Goal: Navigation & Orientation: Find specific page/section

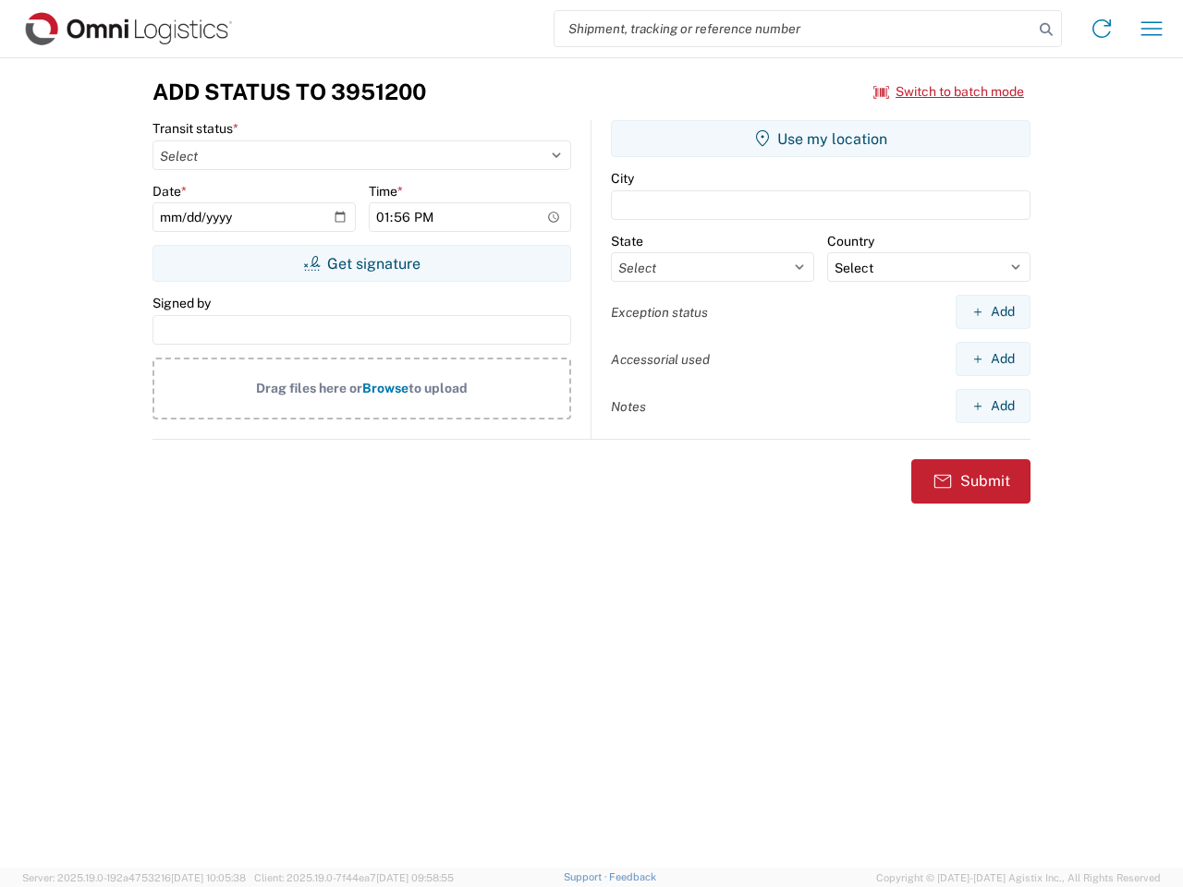
click at [794, 29] on input "search" at bounding box center [793, 28] width 479 height 35
click at [1046, 30] on icon at bounding box center [1046, 30] width 26 height 26
click at [1101, 29] on icon at bounding box center [1102, 29] width 30 height 30
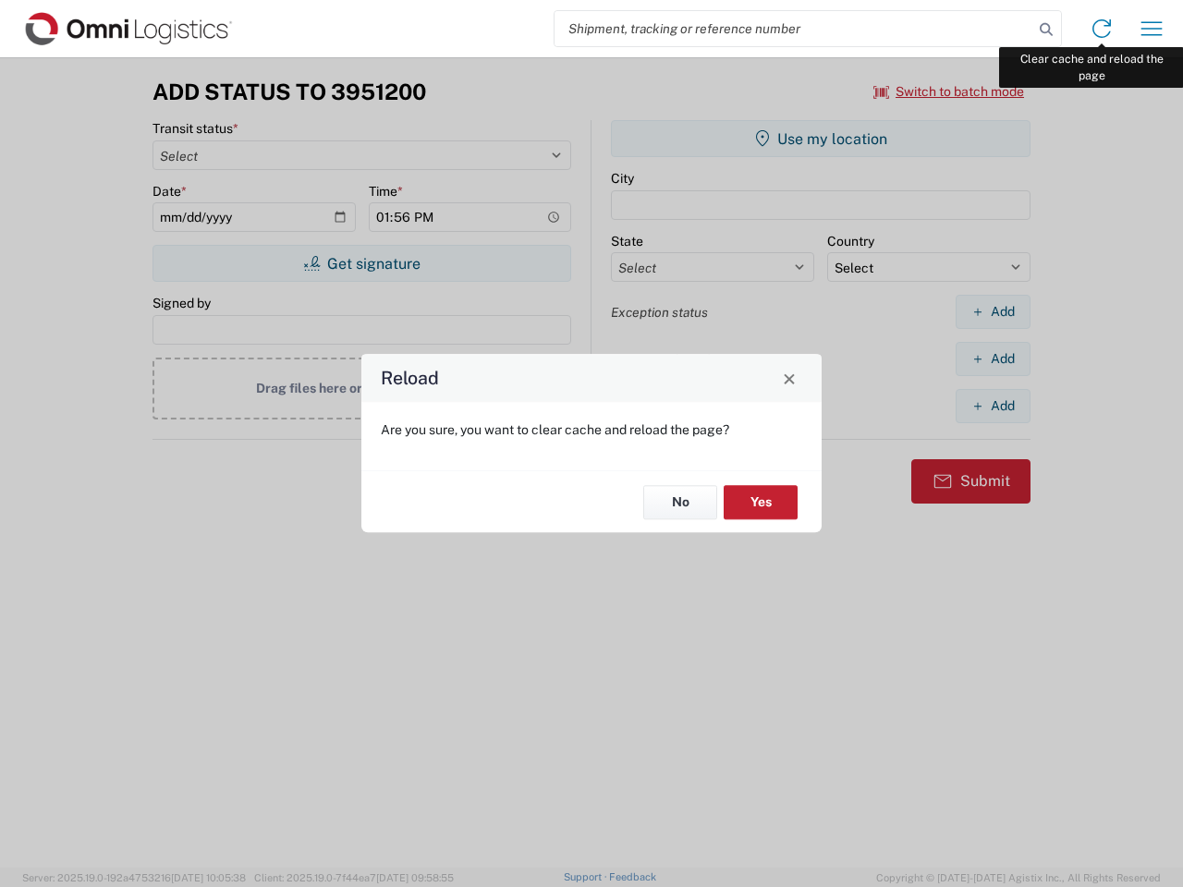
click at [1151, 29] on div "Reload Are you sure, you want to clear cache and reload the page? No Yes" at bounding box center [591, 443] width 1183 height 887
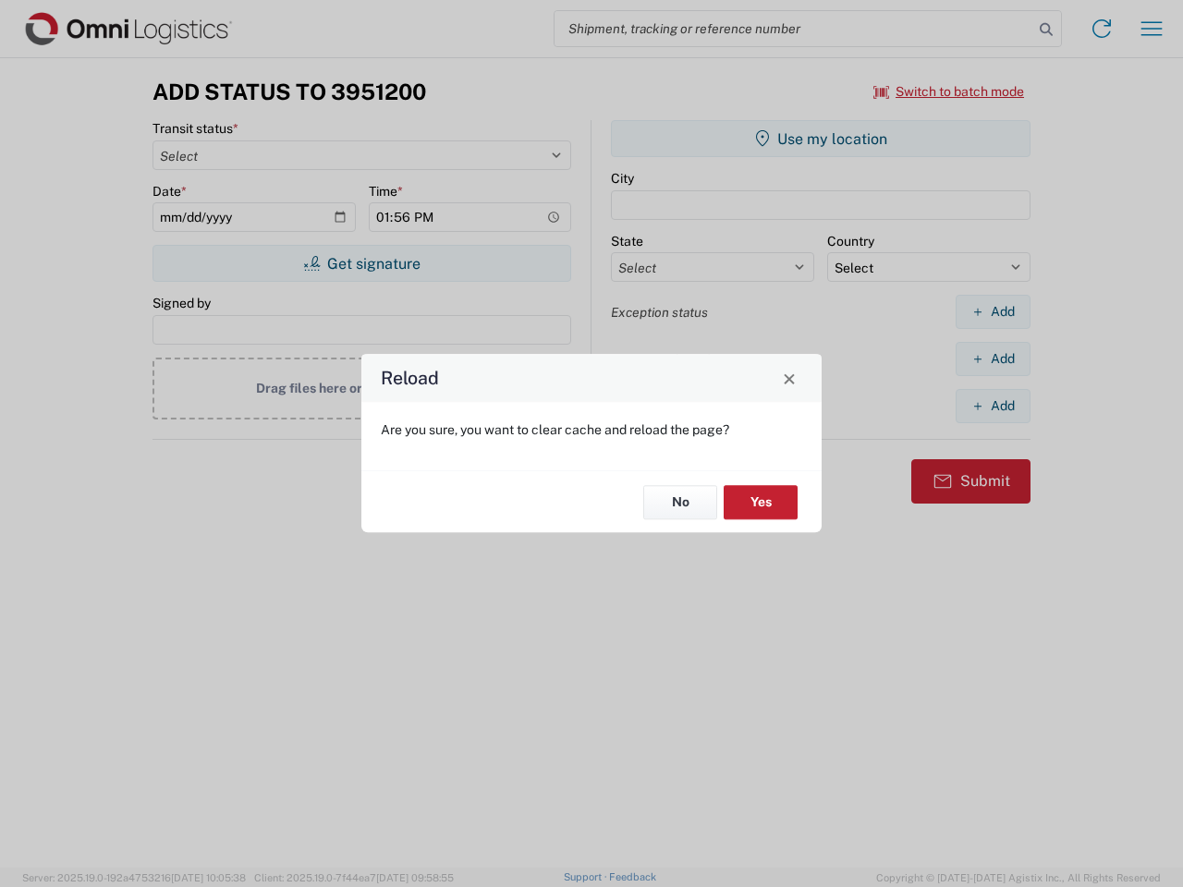
click at [949, 91] on div "Reload Are you sure, you want to clear cache and reload the page? No Yes" at bounding box center [591, 443] width 1183 height 887
click at [361, 263] on div "Reload Are you sure, you want to clear cache and reload the page? No Yes" at bounding box center [591, 443] width 1183 height 887
click at [820, 139] on div "Reload Are you sure, you want to clear cache and reload the page? No Yes" at bounding box center [591, 443] width 1183 height 887
click at [992, 311] on div "Reload Are you sure, you want to clear cache and reload the page? No Yes" at bounding box center [591, 443] width 1183 height 887
click at [992, 358] on div "Reload Are you sure, you want to clear cache and reload the page? No Yes" at bounding box center [591, 443] width 1183 height 887
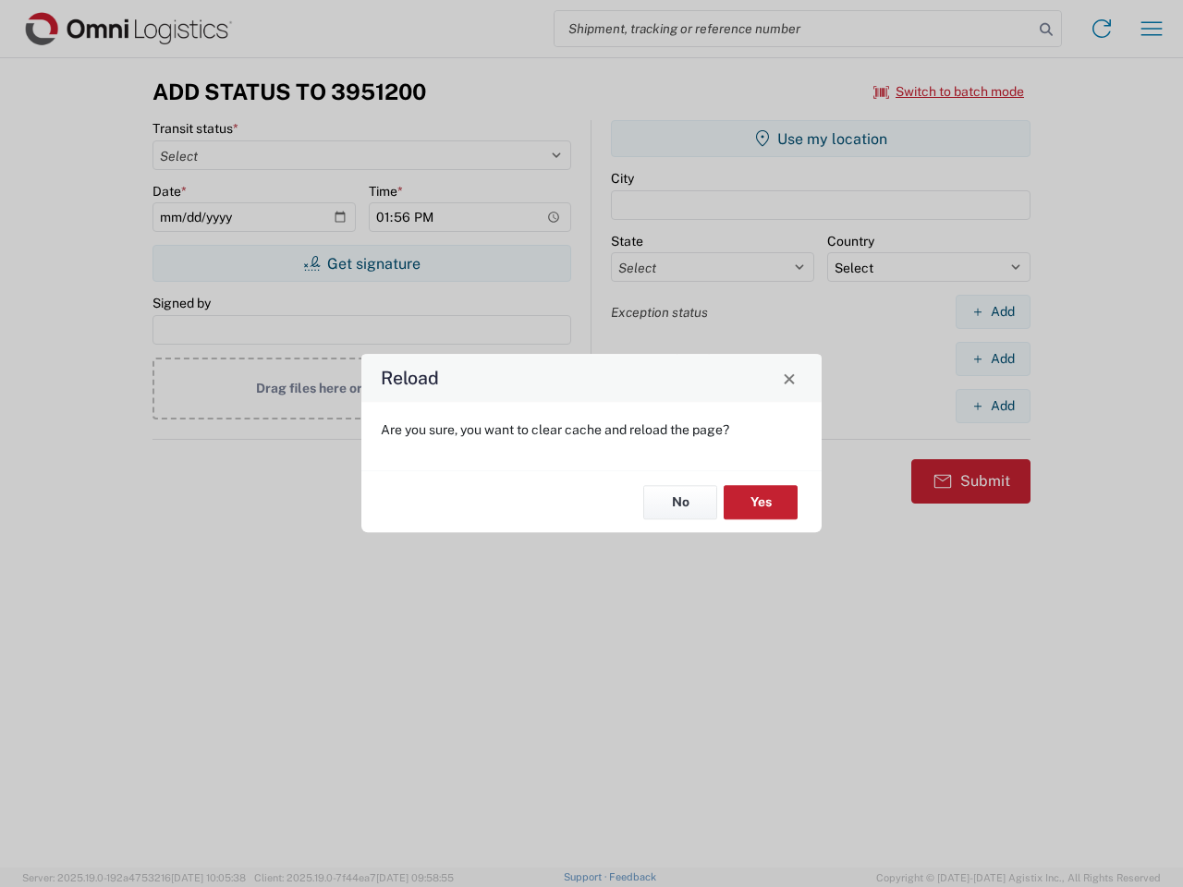
click at [992, 406] on div "Reload Are you sure, you want to clear cache and reload the page? No Yes" at bounding box center [591, 443] width 1183 height 887
